Goal: Task Accomplishment & Management: Use online tool/utility

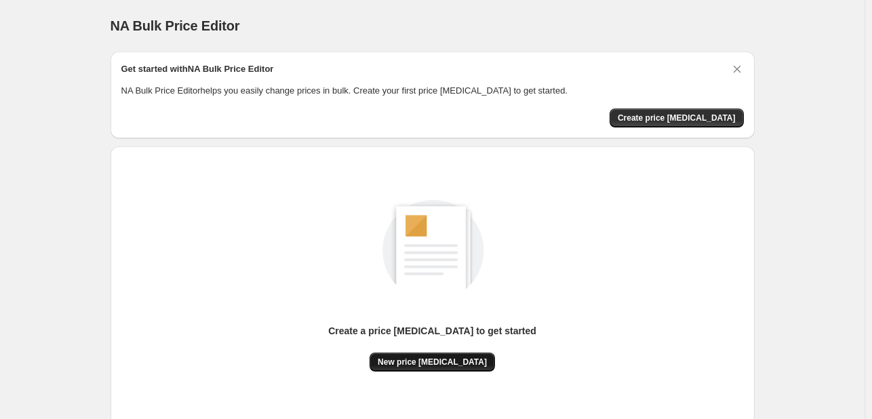
click at [422, 366] on span "New price change job" at bounding box center [432, 361] width 109 height 11
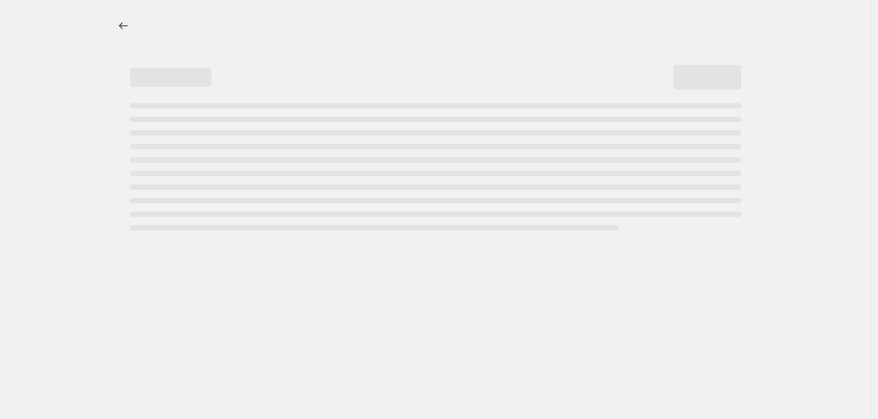
select select "percentage"
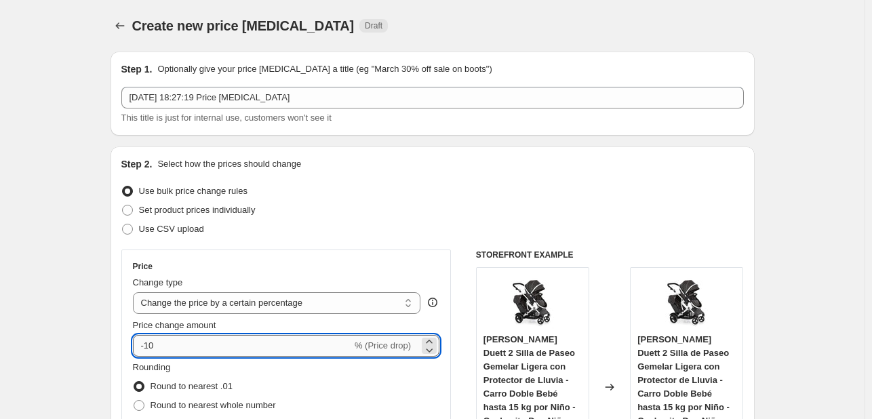
click at [243, 345] on input "-10" at bounding box center [242, 346] width 219 height 22
type input "-1"
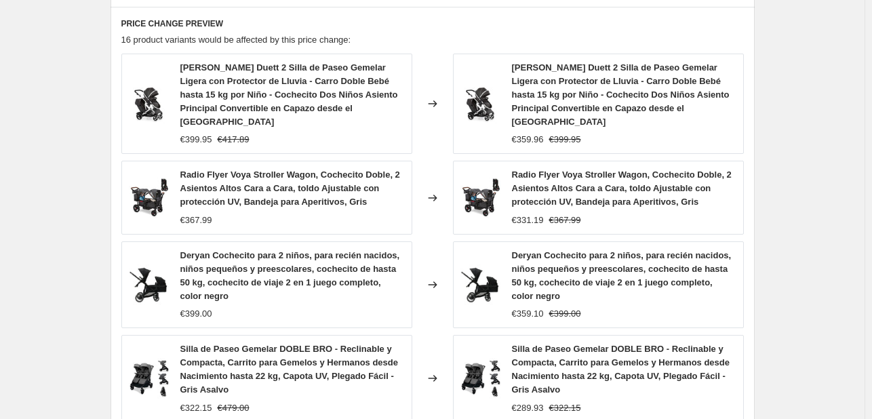
scroll to position [1065, 0]
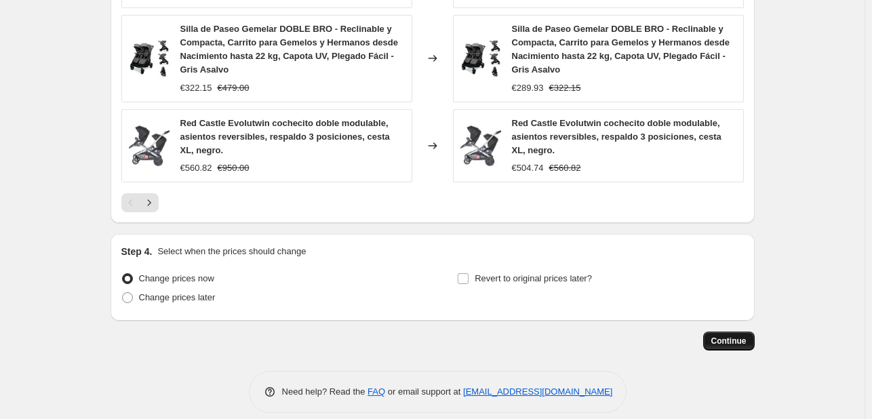
type input "-35"
click at [737, 335] on span "Continue" at bounding box center [728, 340] width 35 height 11
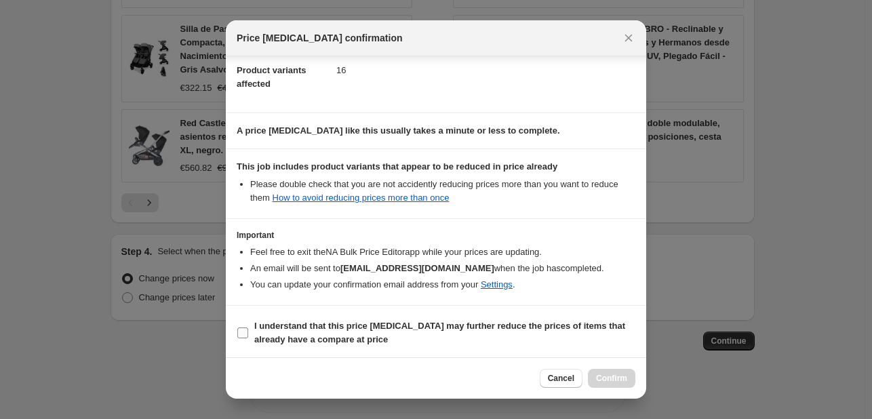
scroll to position [150, 0]
click at [296, 328] on b "I understand that this price change job may further reduce the prices of items …" at bounding box center [439, 331] width 371 height 24
click at [248, 328] on input "I understand that this price change job may further reduce the prices of items …" at bounding box center [242, 331] width 11 height 11
checkbox input "true"
click at [615, 373] on span "Confirm" at bounding box center [611, 378] width 31 height 11
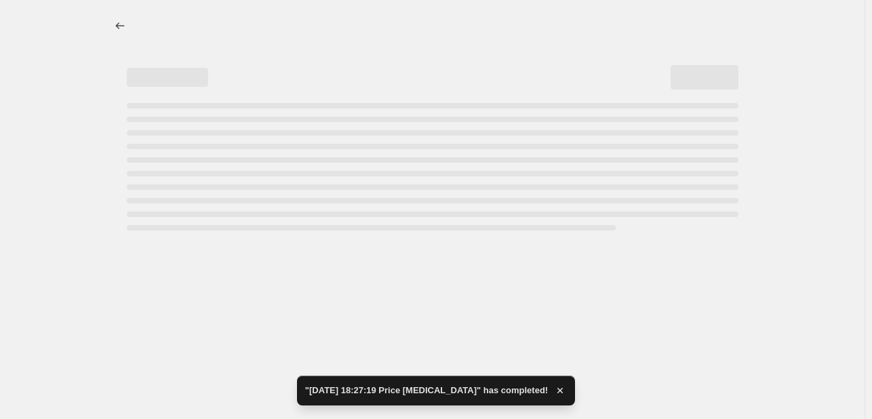
select select "percentage"
